Goal: Information Seeking & Learning: Check status

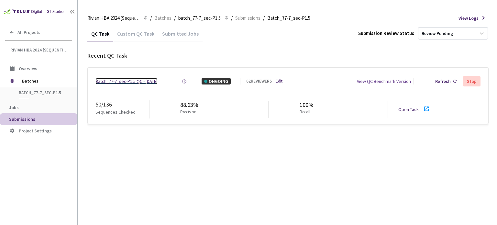
click at [136, 81] on div "Batch_77-7_sec-P1.5 QC - [DATE]" at bounding box center [126, 81] width 62 height 6
click at [408, 110] on link "Open Task" at bounding box center [408, 109] width 20 height 6
click at [121, 81] on div "Batch_77-7_sec-P1.5 QC - 18 Aug, 2025" at bounding box center [126, 81] width 62 height 6
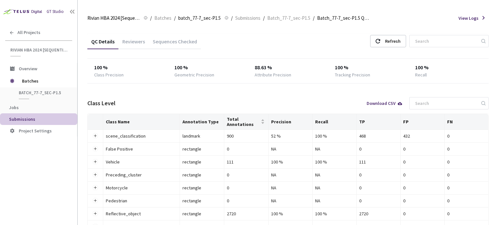
click at [171, 41] on div "Sequences Checked" at bounding box center [175, 43] width 52 height 11
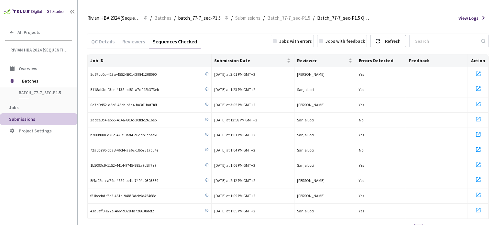
click at [102, 40] on div "QC Details" at bounding box center [102, 43] width 31 height 11
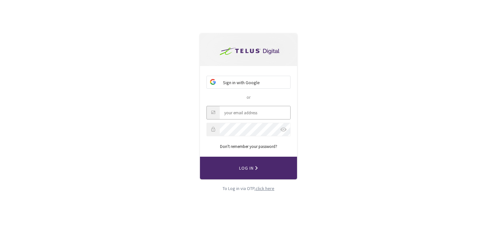
click at [246, 111] on input "Email" at bounding box center [255, 112] width 70 height 13
click at [263, 186] on div "click here" at bounding box center [264, 188] width 19 height 6
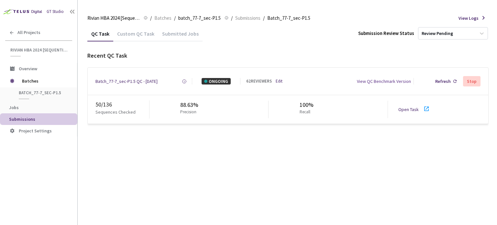
click at [407, 108] on link "Open Task" at bounding box center [408, 109] width 20 height 6
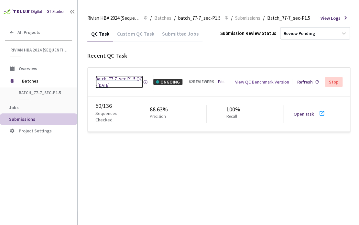
drag, startPoint x: 116, startPoint y: 79, endPoint x: 120, endPoint y: 79, distance: 3.2
click at [116, 79] on div "Batch_77-7_sec-P1.5 QC - [DATE]" at bounding box center [119, 81] width 48 height 13
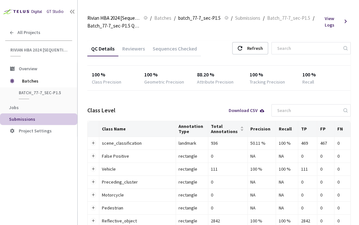
click at [134, 47] on div "Reviewers" at bounding box center [133, 50] width 30 height 11
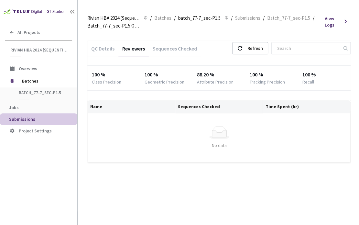
click at [180, 45] on div "Sequences Checked" at bounding box center [175, 50] width 52 height 11
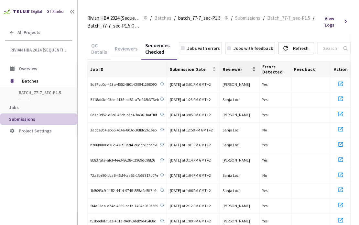
click at [243, 67] on span "Reviewer" at bounding box center [236, 69] width 28 height 5
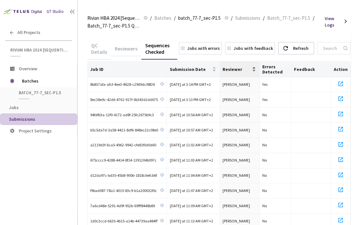
click at [243, 67] on span "Reviewer" at bounding box center [236, 69] width 28 height 5
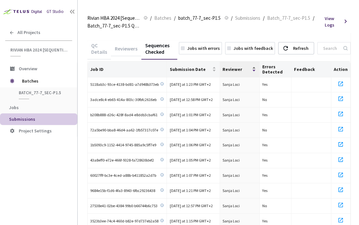
click at [243, 67] on span "Reviewer" at bounding box center [236, 69] width 28 height 5
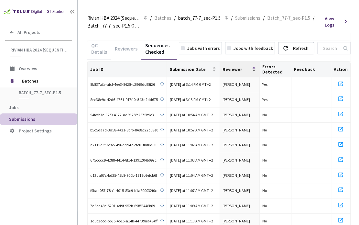
click at [243, 67] on span "Reviewer" at bounding box center [236, 69] width 28 height 5
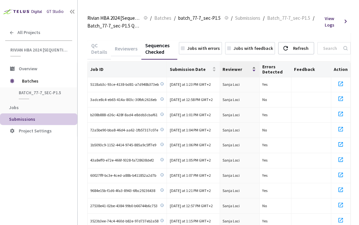
click at [242, 67] on span "Reviewer" at bounding box center [236, 69] width 28 height 5
click at [226, 68] on span "Reviewer" at bounding box center [236, 69] width 28 height 5
click at [232, 72] on div "Reviewer" at bounding box center [239, 69] width 34 height 6
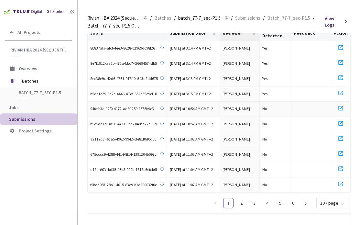
scroll to position [37, 0]
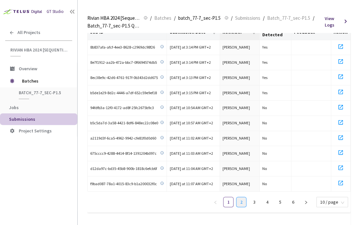
click at [243, 199] on link "2" at bounding box center [241, 202] width 10 height 10
click at [229, 198] on link "1" at bounding box center [228, 202] width 10 height 10
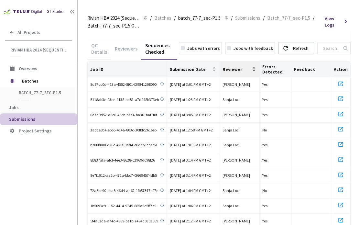
click at [231, 69] on span "Reviewer" at bounding box center [236, 69] width 28 height 5
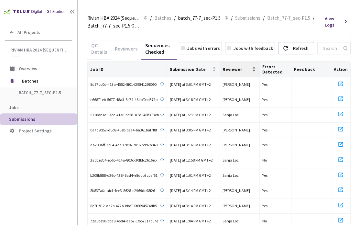
click at [233, 67] on span "Reviewer" at bounding box center [236, 69] width 28 height 5
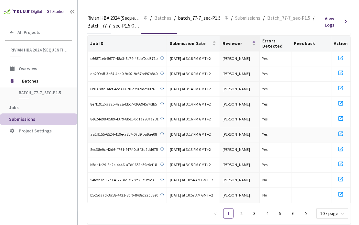
scroll to position [37, 0]
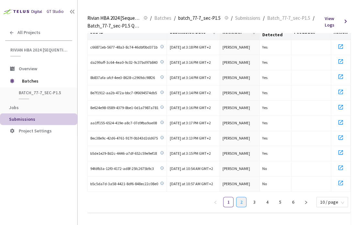
click at [241, 199] on link "2" at bounding box center [241, 202] width 10 height 10
click at [231, 199] on link "1" at bounding box center [228, 202] width 10 height 10
click at [242, 199] on link "2" at bounding box center [241, 202] width 10 height 10
click at [255, 198] on link "3" at bounding box center [254, 202] width 10 height 10
click at [265, 200] on link "4" at bounding box center [267, 202] width 10 height 10
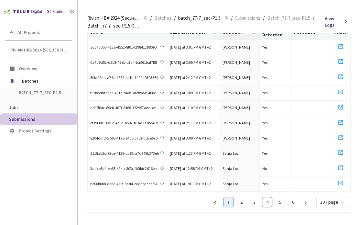
click at [229, 200] on link "1" at bounding box center [228, 202] width 10 height 10
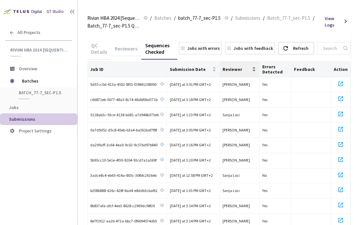
click at [238, 67] on span "Reviewer" at bounding box center [236, 69] width 28 height 5
click at [237, 72] on div "Reviewer" at bounding box center [239, 69] width 34 height 6
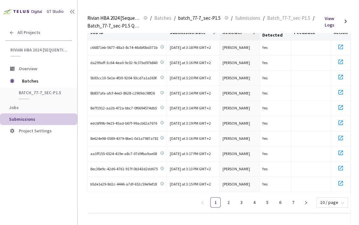
scroll to position [37, 0]
click at [228, 199] on link "2" at bounding box center [228, 202] width 10 height 10
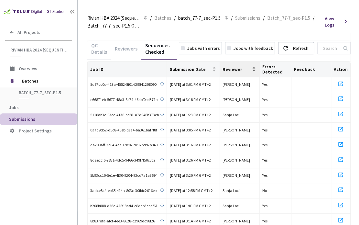
click at [244, 72] on div "Reviewer" at bounding box center [239, 69] width 34 height 6
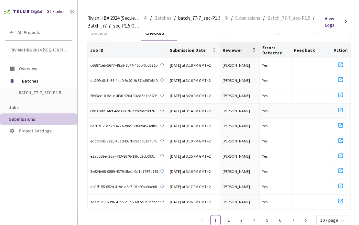
scroll to position [37, 0]
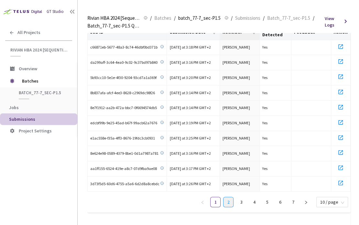
click at [230, 201] on link "2" at bounding box center [228, 202] width 10 height 10
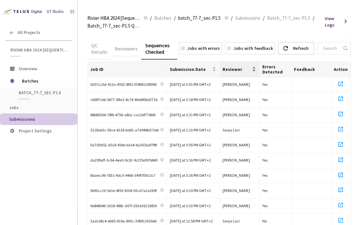
click at [232, 68] on span "Reviewer" at bounding box center [236, 69] width 28 height 5
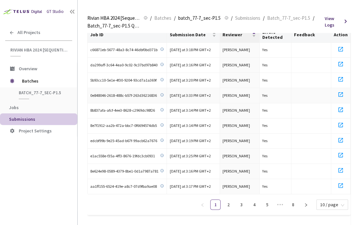
scroll to position [37, 0]
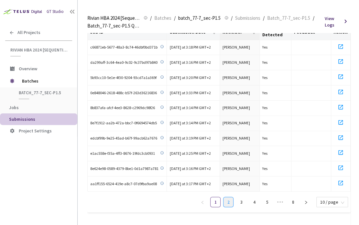
click at [229, 197] on link "2" at bounding box center [228, 202] width 10 height 10
click at [242, 197] on link "3" at bounding box center [241, 202] width 10 height 10
click at [216, 199] on link "1" at bounding box center [216, 202] width 10 height 10
